Goal: Task Accomplishment & Management: Use online tool/utility

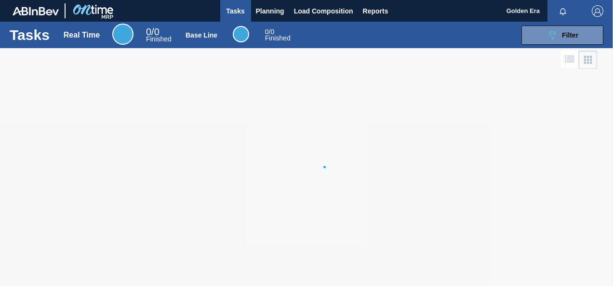
click at [267, 189] on div at bounding box center [306, 167] width 613 height 238
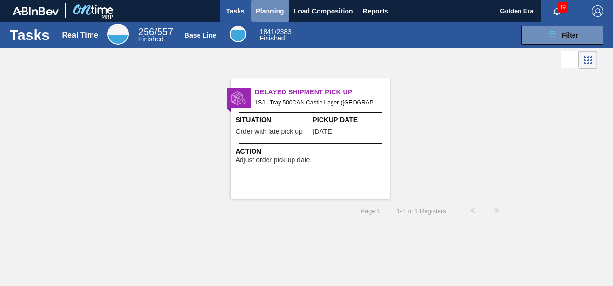
click at [268, 7] on span "Planning" at bounding box center [270, 11] width 28 height 12
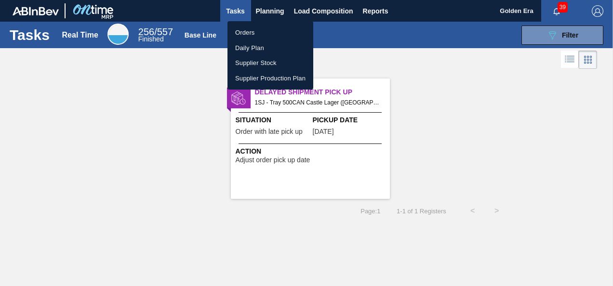
click at [248, 29] on li "Orders" at bounding box center [271, 32] width 86 height 15
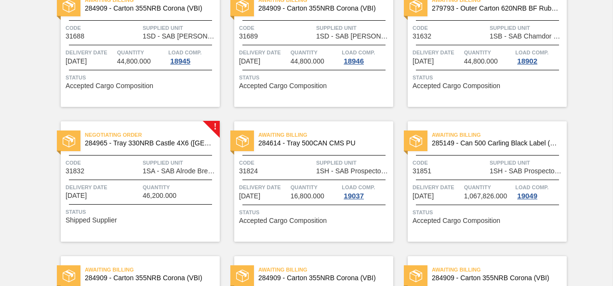
scroll to position [258, 0]
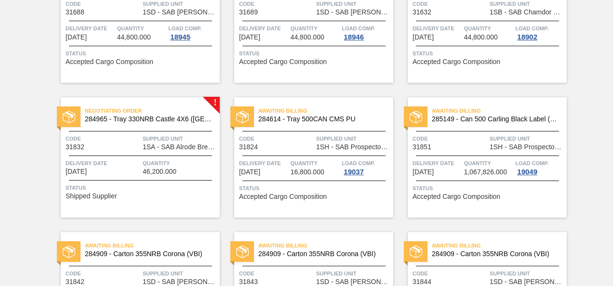
click at [131, 181] on div "Negotiating Order 284965 - Tray 330NRB Castle 4X6 ([GEOGRAPHIC_DATA]) Code 3183…" at bounding box center [140, 157] width 159 height 121
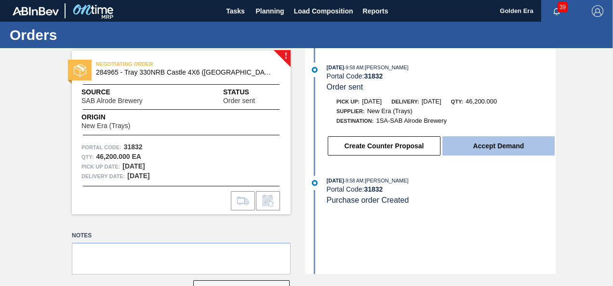
click at [503, 146] on button "Accept Demand" at bounding box center [499, 145] width 112 height 19
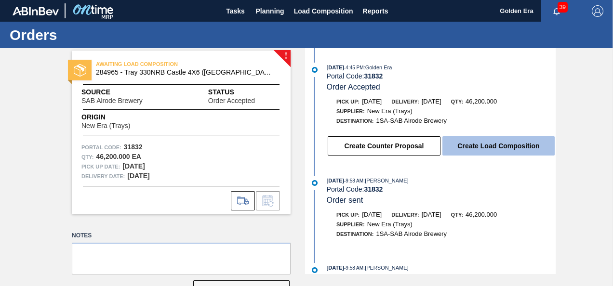
click at [496, 146] on button "Create Load Composition" at bounding box center [499, 145] width 112 height 19
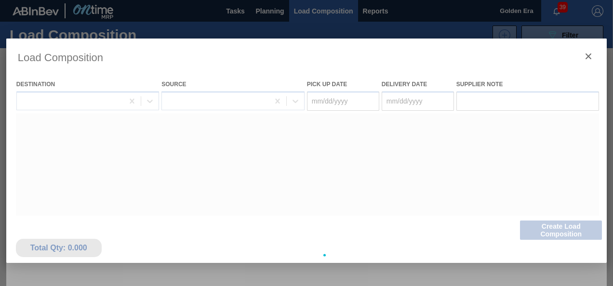
type Date "[DATE]"
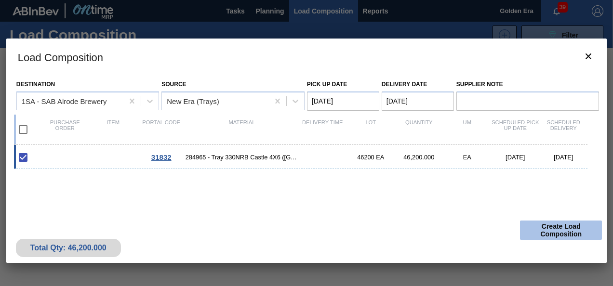
click at [569, 229] on button "Create Load Composition" at bounding box center [561, 230] width 82 height 19
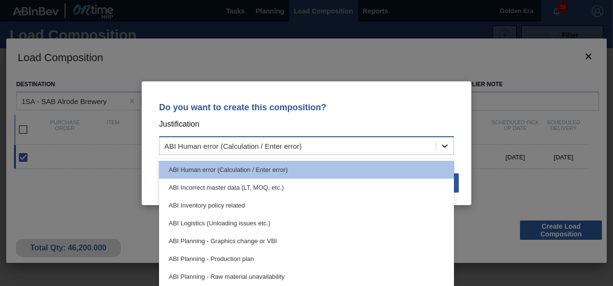
click at [446, 145] on icon at bounding box center [445, 146] width 10 height 10
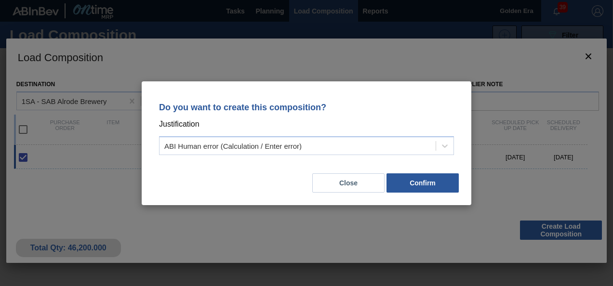
click at [399, 111] on p "Do you want to create this composition?" at bounding box center [306, 108] width 295 height 10
click at [446, 145] on icon at bounding box center [445, 146] width 10 height 10
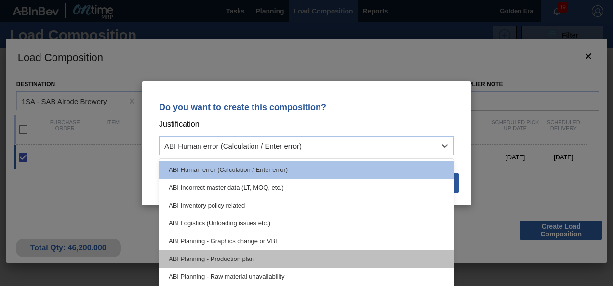
click at [230, 259] on div "ABI Planning - Production plan" at bounding box center [306, 259] width 295 height 18
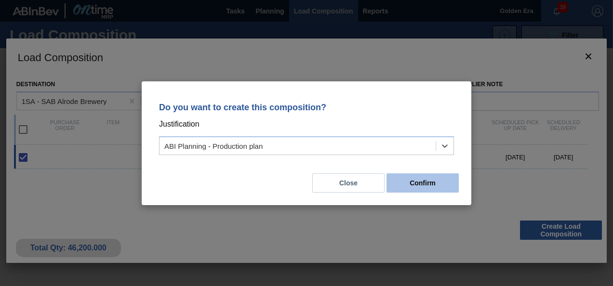
click at [428, 187] on button "Confirm" at bounding box center [423, 183] width 72 height 19
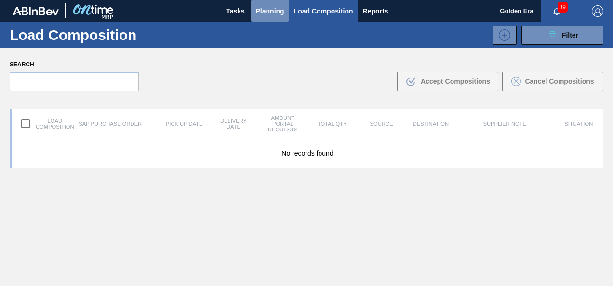
click at [271, 11] on span "Planning" at bounding box center [270, 11] width 28 height 12
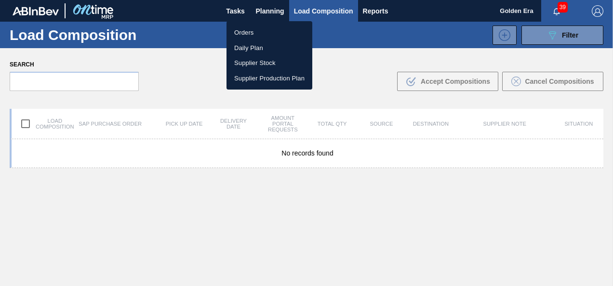
click at [254, 28] on li "Orders" at bounding box center [270, 32] width 86 height 15
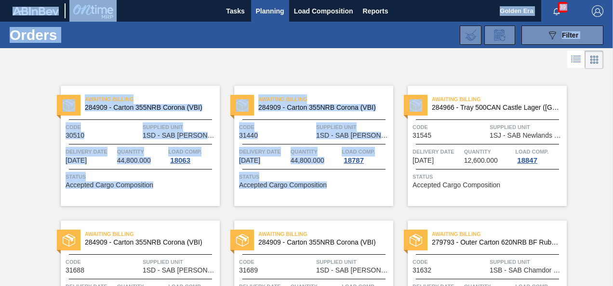
drag, startPoint x: 611, startPoint y: 79, endPoint x: 615, endPoint y: 131, distance: 52.2
click at [613, 0] on html "Tasks Planning Load Composition Reports Golden Era 39 Mark all as read Orders 0…" at bounding box center [306, 0] width 613 height 0
drag, startPoint x: 615, startPoint y: 131, endPoint x: 581, endPoint y: 180, distance: 59.4
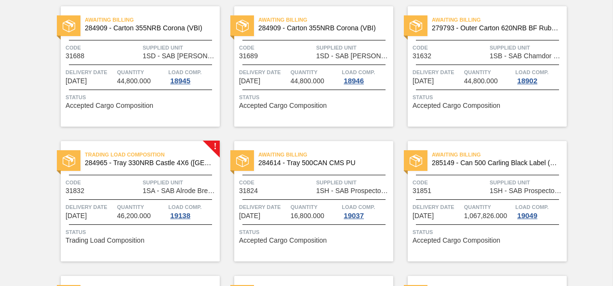
scroll to position [253, 0]
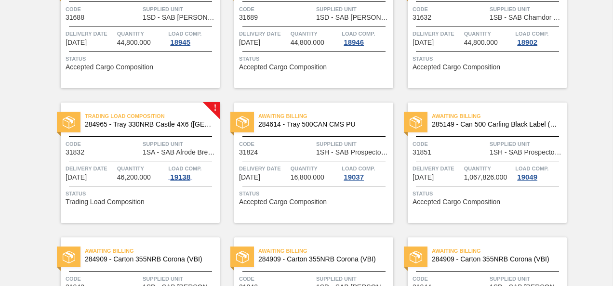
click at [182, 177] on div "19138" at bounding box center [180, 178] width 24 height 8
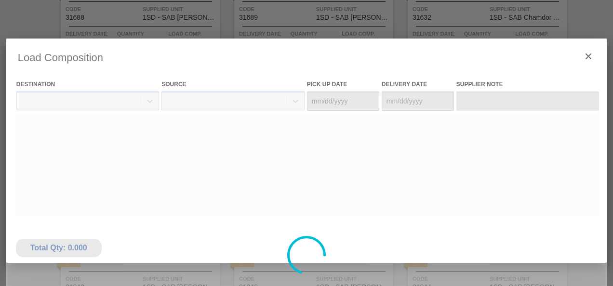
type Date "[DATE]"
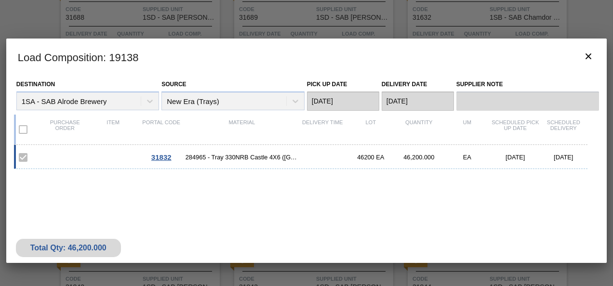
click at [61, 248] on div "Total Qty: 46,200.000" at bounding box center [68, 248] width 91 height 9
click at [591, 55] on icon "botão de ícone" at bounding box center [589, 57] width 12 height 12
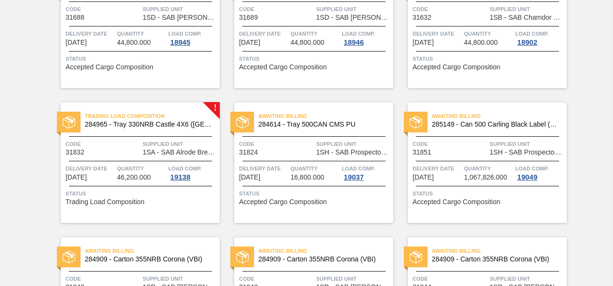
click at [110, 173] on span "Delivery Date" at bounding box center [90, 169] width 49 height 10
